Goal: Find specific page/section: Find specific page/section

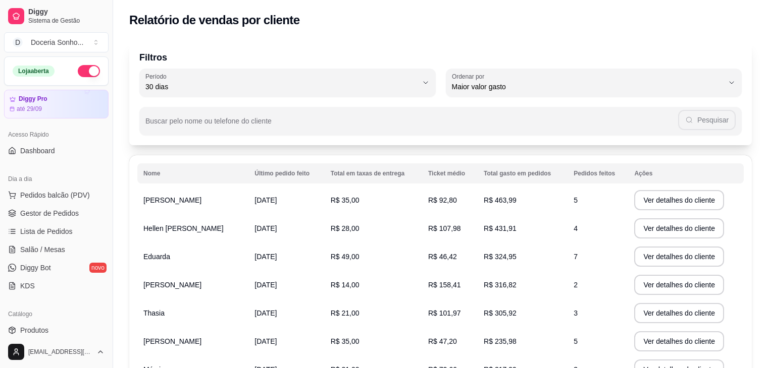
select select "30"
select select "HIGHEST_TOTAL_SPENT_WITH_ORDERS"
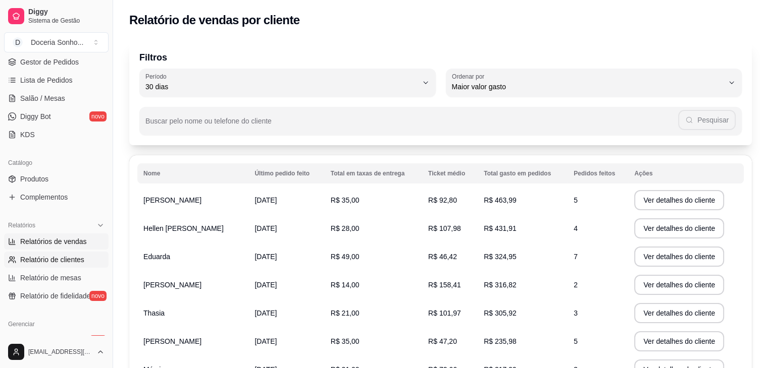
click at [79, 244] on span "Relatórios de vendas" at bounding box center [53, 242] width 67 height 10
select select "ALL"
select select "0"
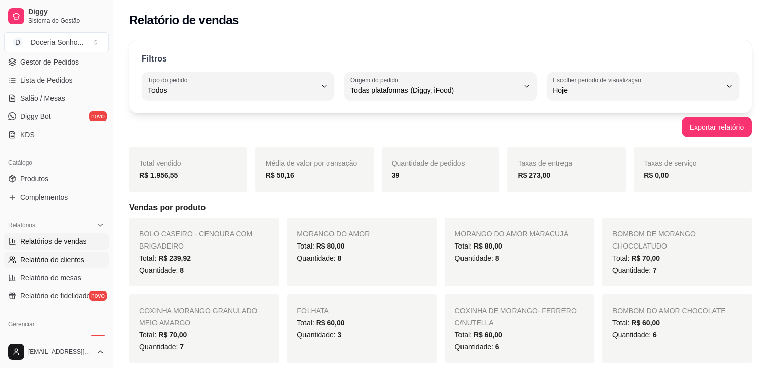
click at [51, 261] on span "Relatório de clientes" at bounding box center [52, 260] width 64 height 10
select select "30"
select select "HIGHEST_TOTAL_SPENT_WITH_ORDERS"
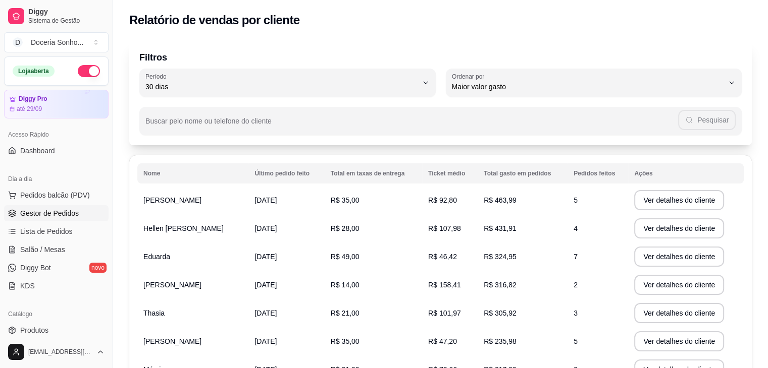
click at [62, 217] on span "Gestor de Pedidos" at bounding box center [49, 213] width 59 height 10
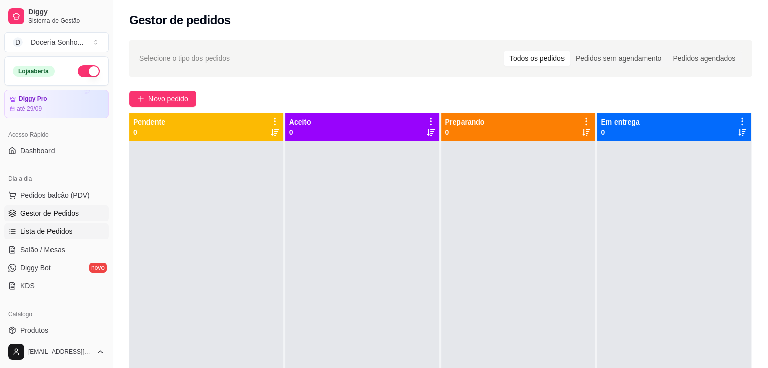
click at [54, 233] on span "Lista de Pedidos" at bounding box center [46, 232] width 52 height 10
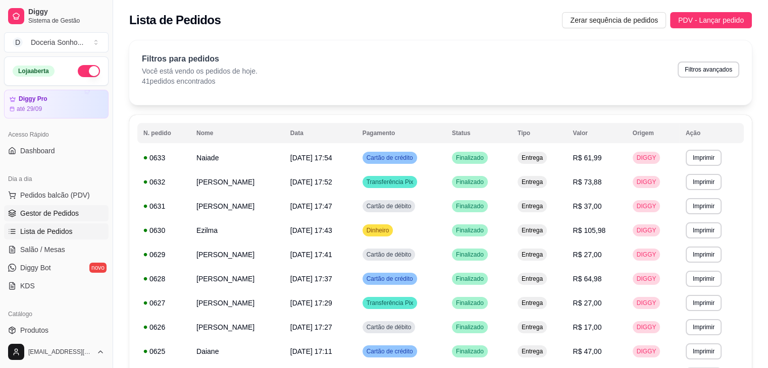
click at [54, 214] on span "Gestor de Pedidos" at bounding box center [49, 213] width 59 height 10
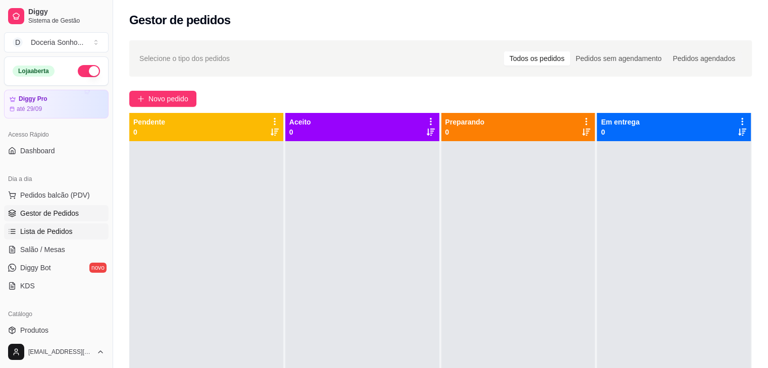
click at [40, 234] on span "Lista de Pedidos" at bounding box center [46, 232] width 52 height 10
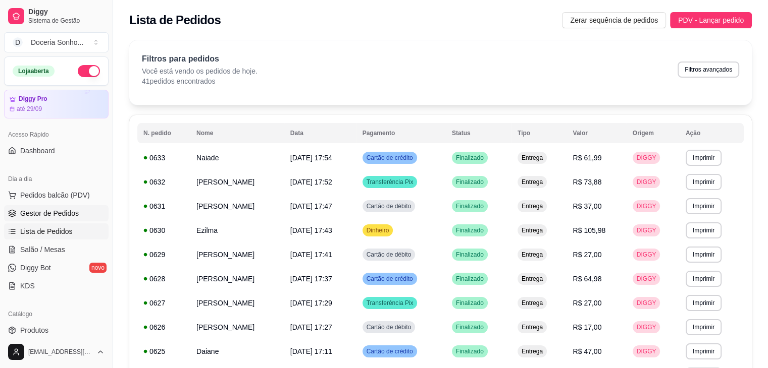
click at [62, 215] on span "Gestor de Pedidos" at bounding box center [49, 213] width 59 height 10
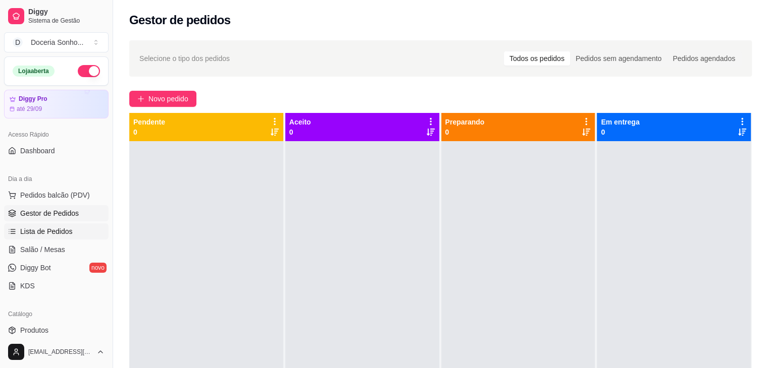
click at [57, 229] on span "Lista de Pedidos" at bounding box center [46, 232] width 52 height 10
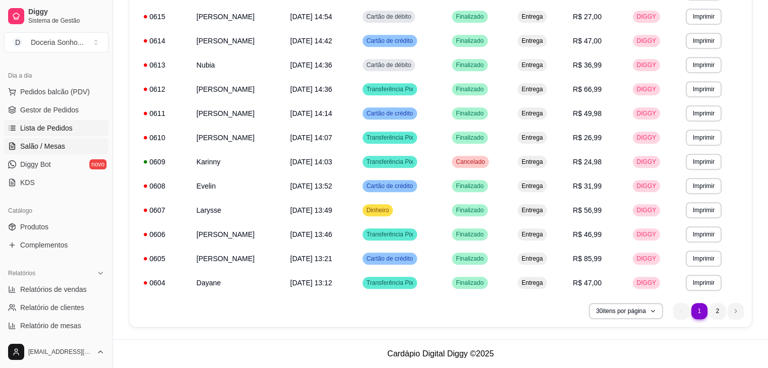
scroll to position [151, 0]
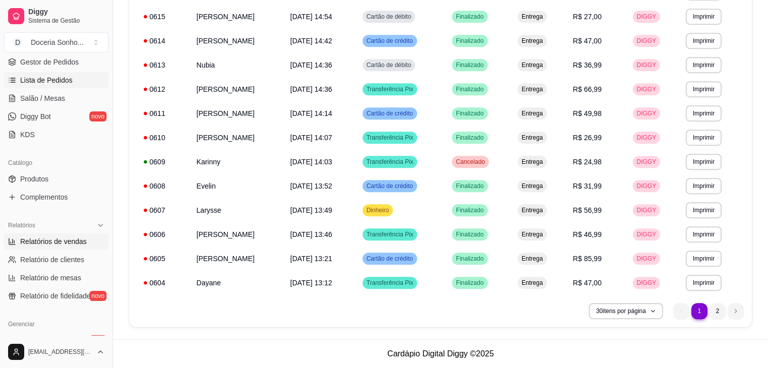
click at [69, 247] on link "Relatórios de vendas" at bounding box center [56, 242] width 104 height 16
select select "ALL"
select select "0"
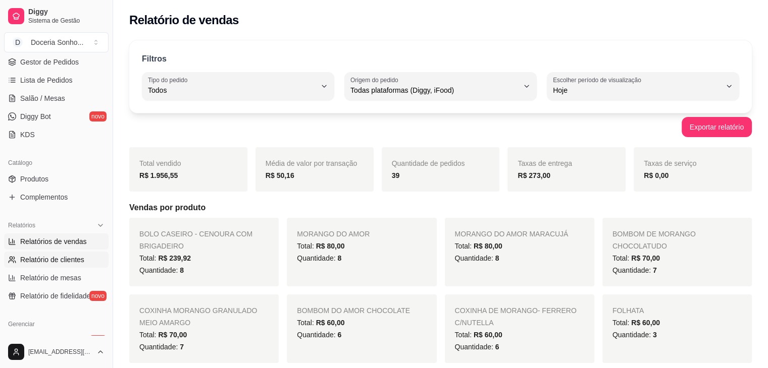
click at [50, 262] on span "Relatório de clientes" at bounding box center [52, 260] width 64 height 10
select select "30"
select select "HIGHEST_TOTAL_SPENT_WITH_ORDERS"
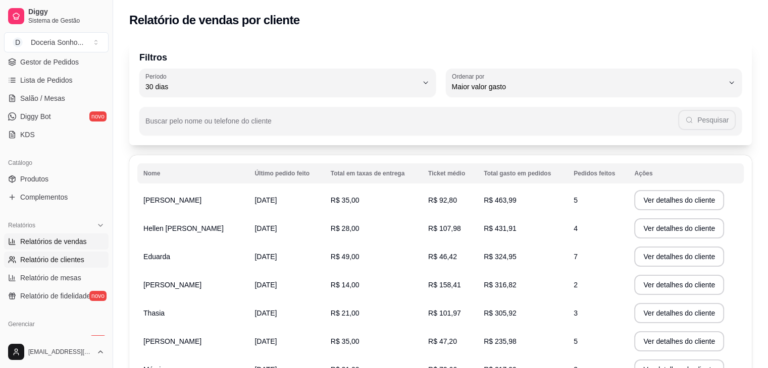
click at [49, 248] on link "Relatórios de vendas" at bounding box center [56, 242] width 104 height 16
select select "ALL"
select select "0"
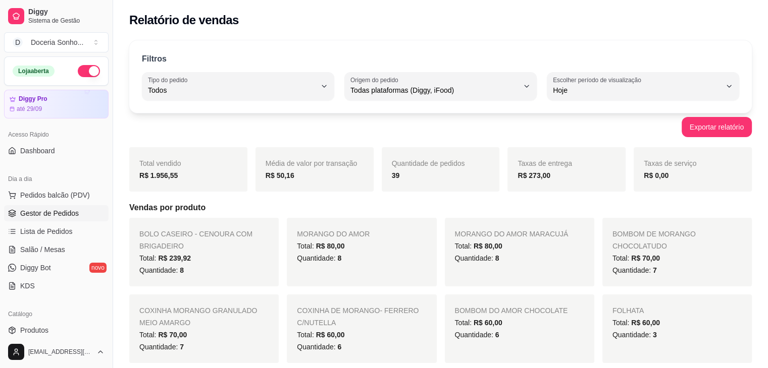
click at [63, 215] on span "Gestor de Pedidos" at bounding box center [49, 213] width 59 height 10
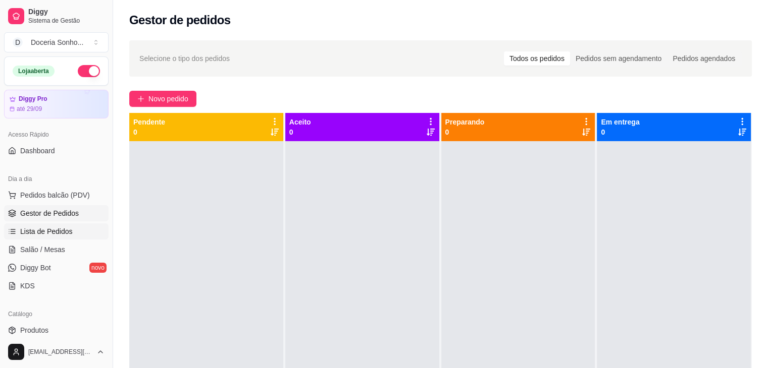
click at [52, 235] on span "Lista de Pedidos" at bounding box center [46, 232] width 52 height 10
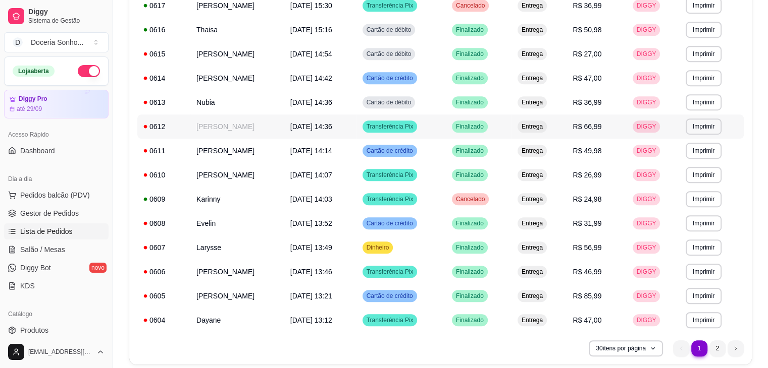
scroll to position [577, 0]
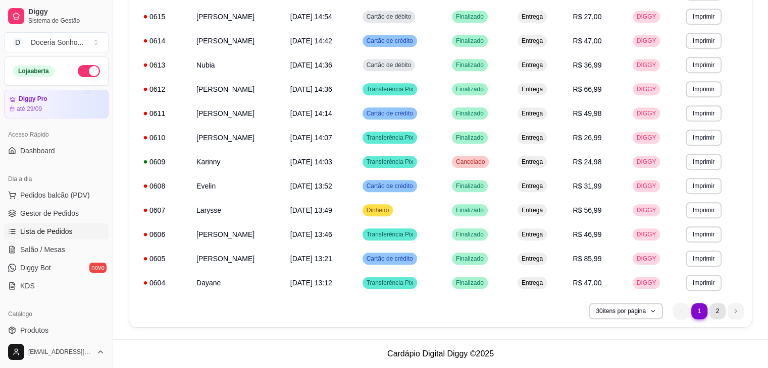
click at [720, 307] on li "2" at bounding box center [717, 311] width 16 height 16
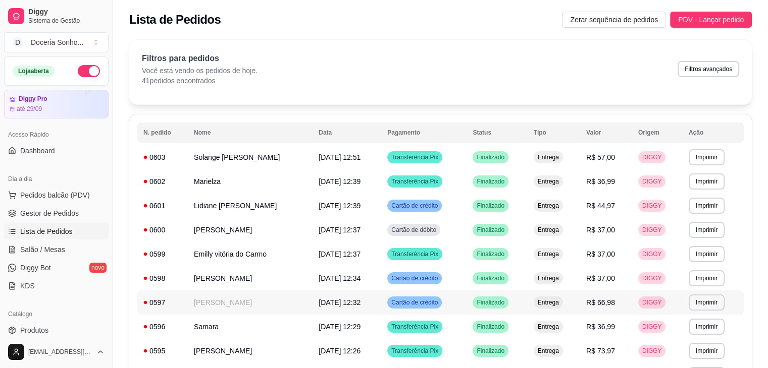
scroll to position [0, 0]
